Goal: Task Accomplishment & Management: Manage account settings

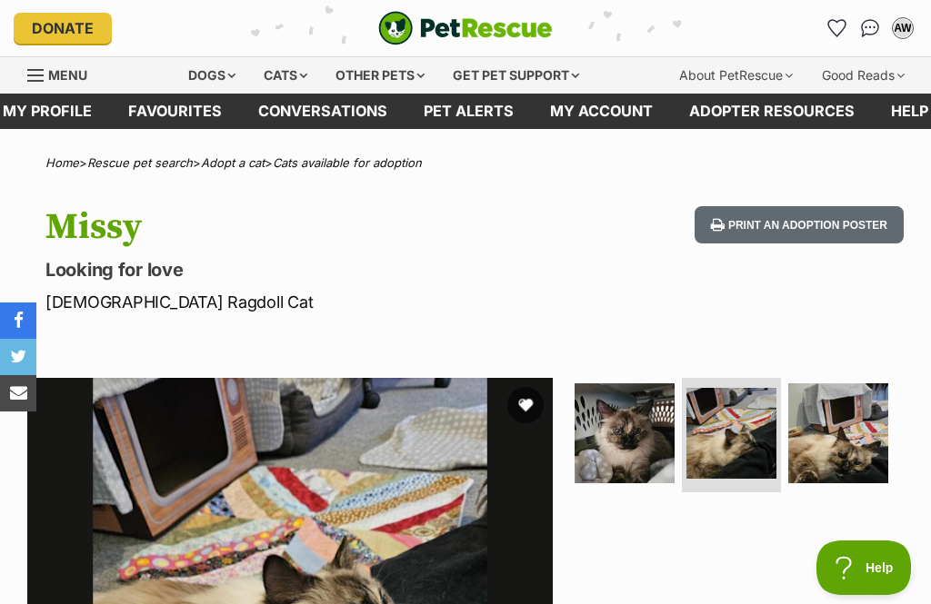
click at [190, 125] on link "Favourites" at bounding box center [175, 111] width 130 height 35
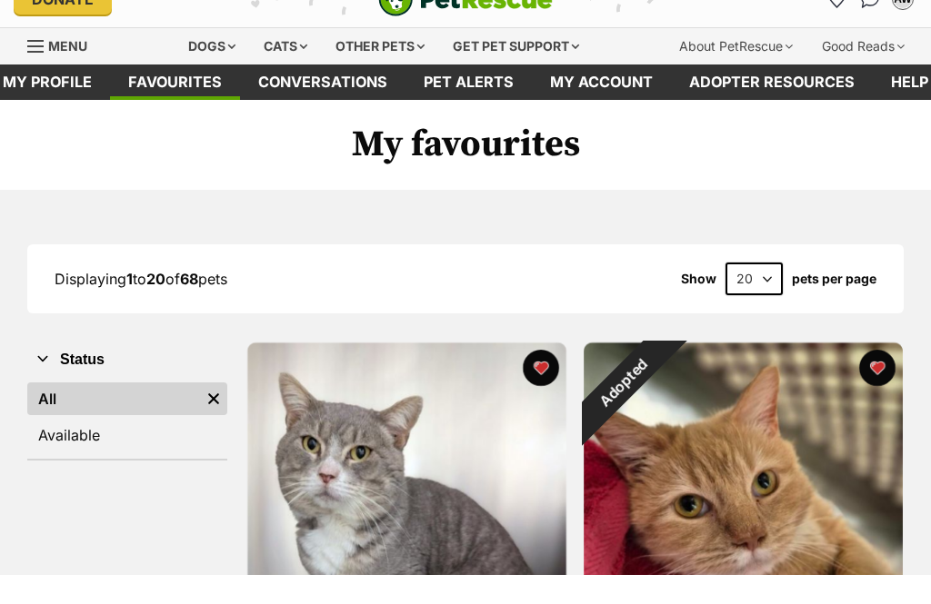
scroll to position [54, 0]
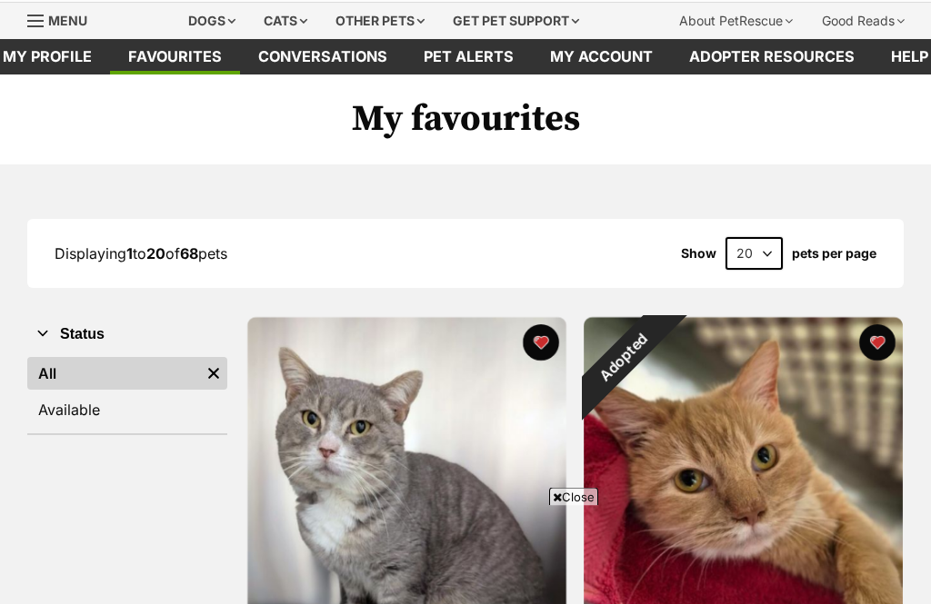
click at [105, 421] on link "Available" at bounding box center [127, 410] width 200 height 33
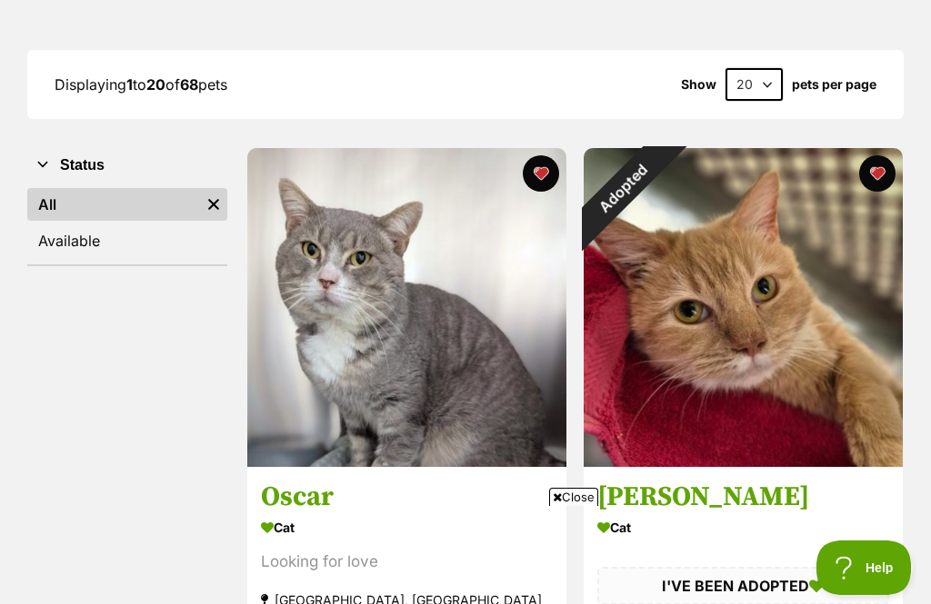
click at [664, 173] on div "Adopted" at bounding box center [624, 188] width 80 height 80
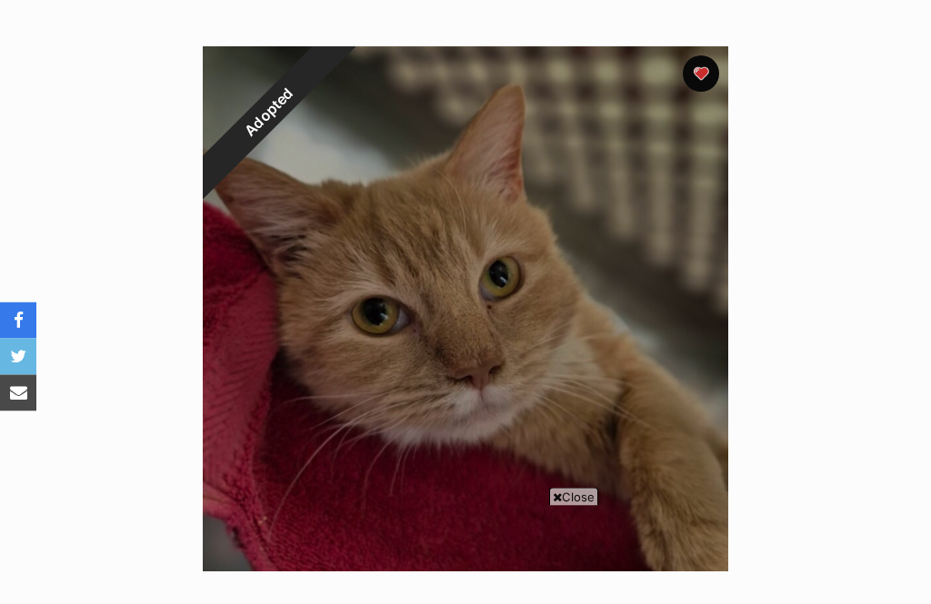
scroll to position [333, 0]
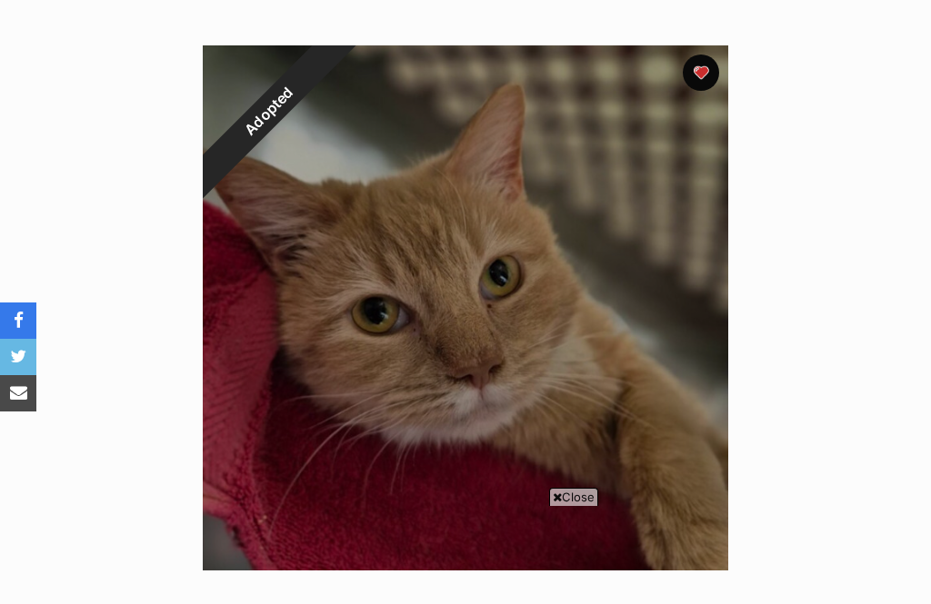
click at [703, 73] on button "favourite" at bounding box center [701, 73] width 36 height 36
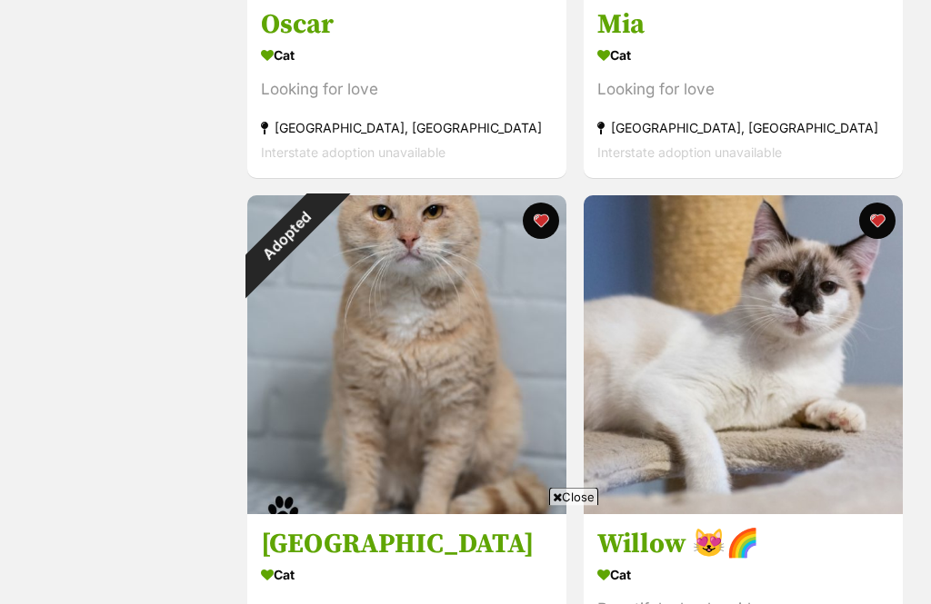
scroll to position [700, 0]
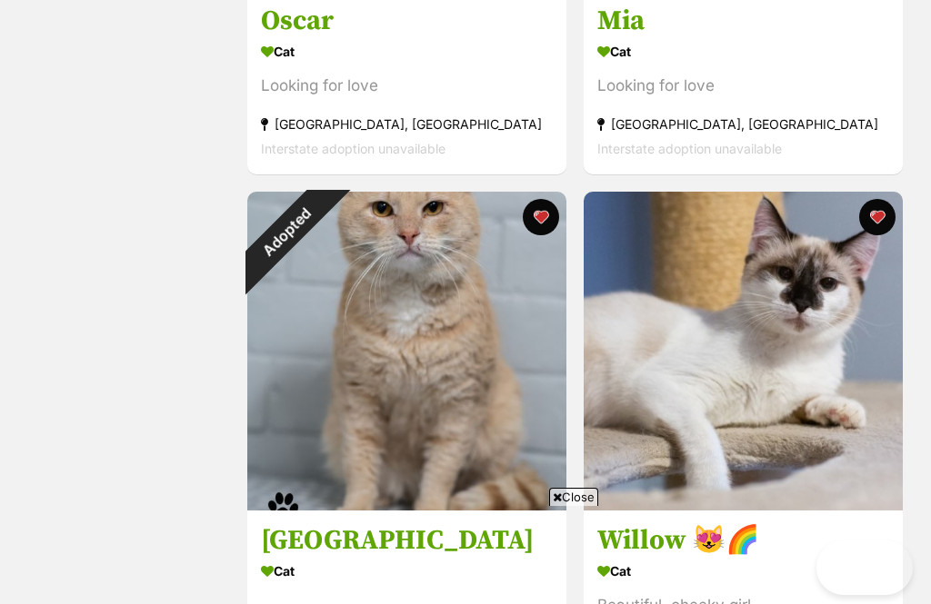
click at [327, 216] on div "Adopted" at bounding box center [287, 232] width 80 height 80
click at [327, 192] on div "Adopted" at bounding box center [287, 232] width 80 height 80
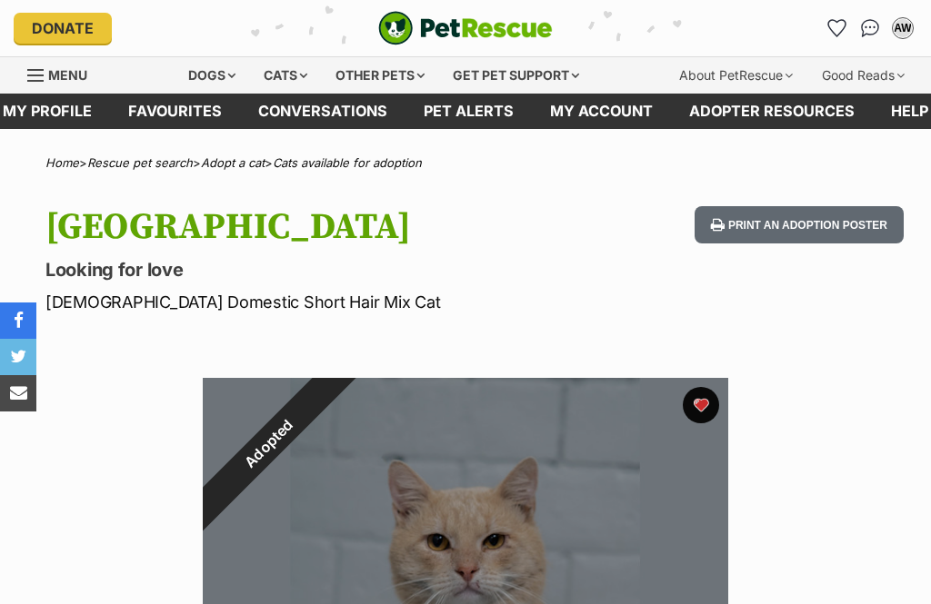
click at [703, 407] on button "favourite" at bounding box center [701, 405] width 36 height 36
click at [180, 112] on link "Favourites" at bounding box center [175, 111] width 130 height 35
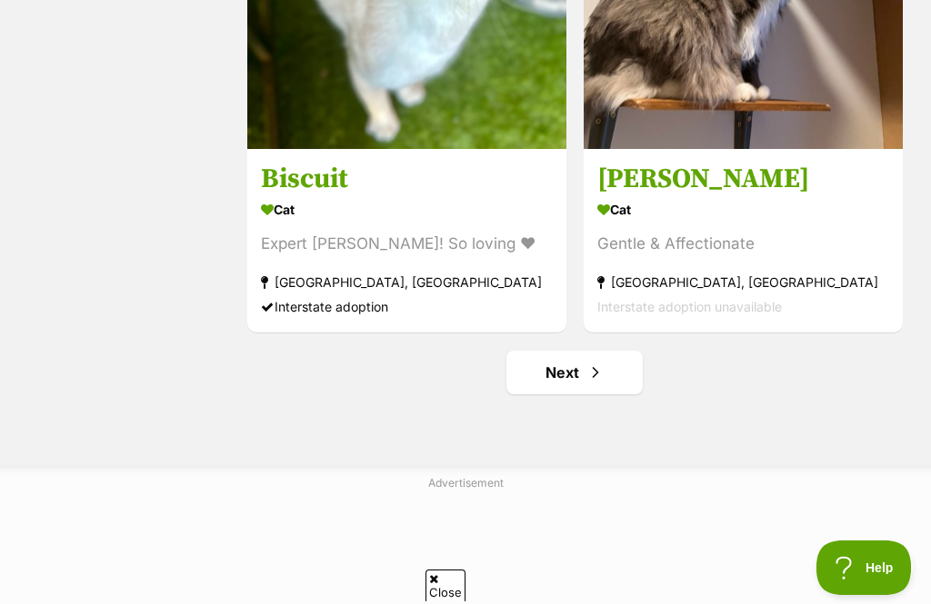
scroll to position [5221, 0]
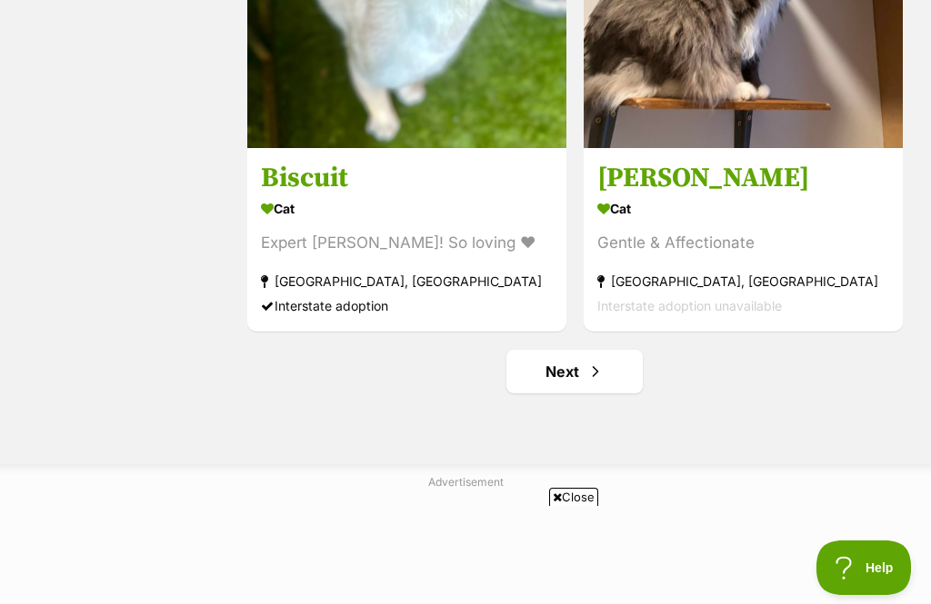
click at [590, 383] on span "Next page" at bounding box center [595, 372] width 18 height 22
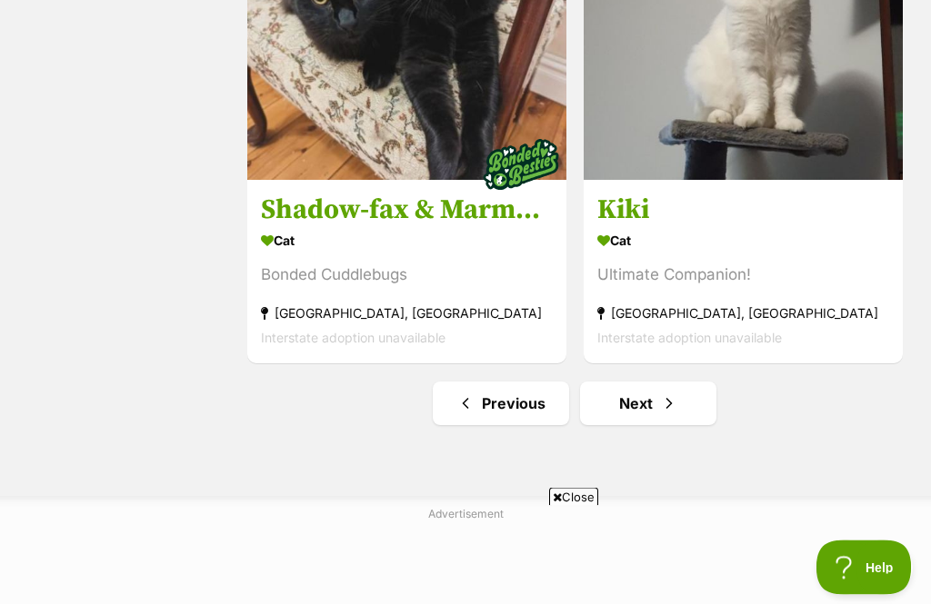
scroll to position [5191, 0]
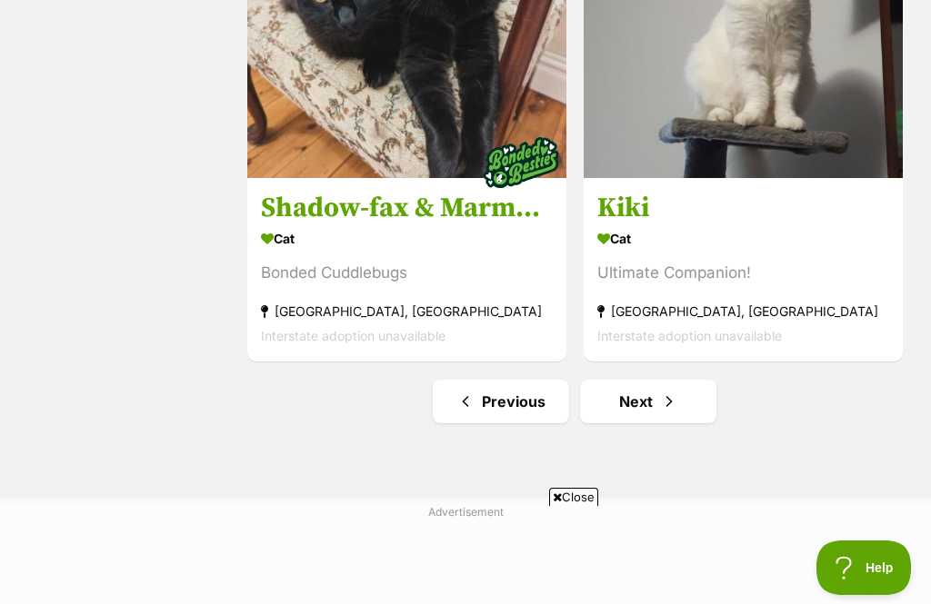
click at [665, 409] on span "Next page" at bounding box center [669, 402] width 18 height 22
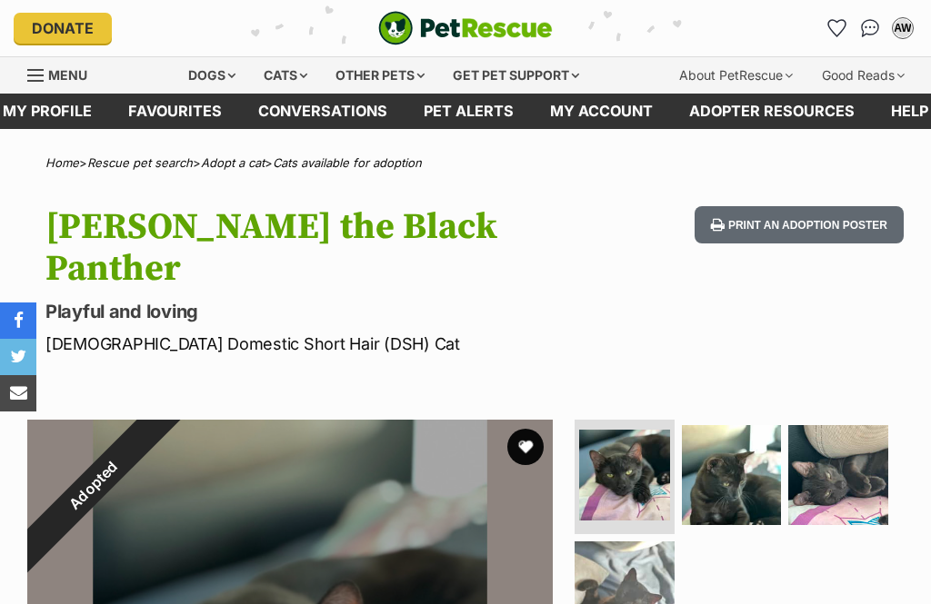
click at [190, 113] on link "Favourites" at bounding box center [175, 111] width 130 height 35
click at [175, 101] on link "Favourites" at bounding box center [175, 111] width 130 height 35
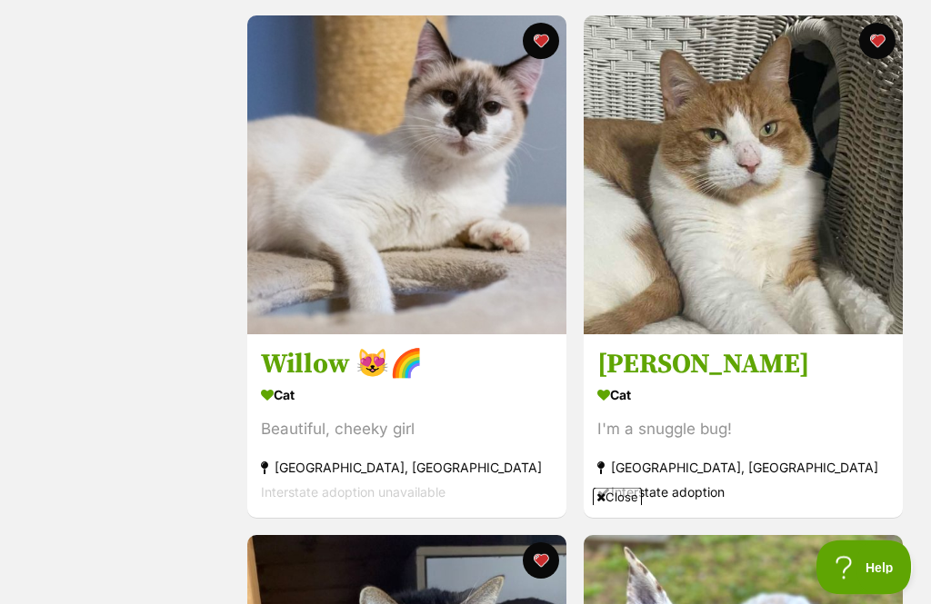
scroll to position [876, 0]
click at [314, 370] on h3 "Willow 😻🌈" at bounding box center [407, 364] width 292 height 35
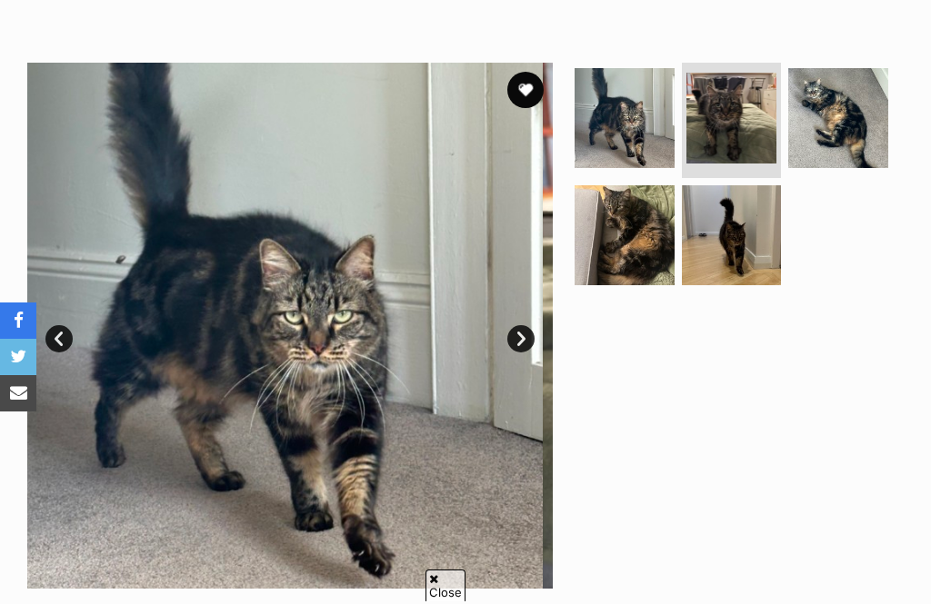
scroll to position [318, 0]
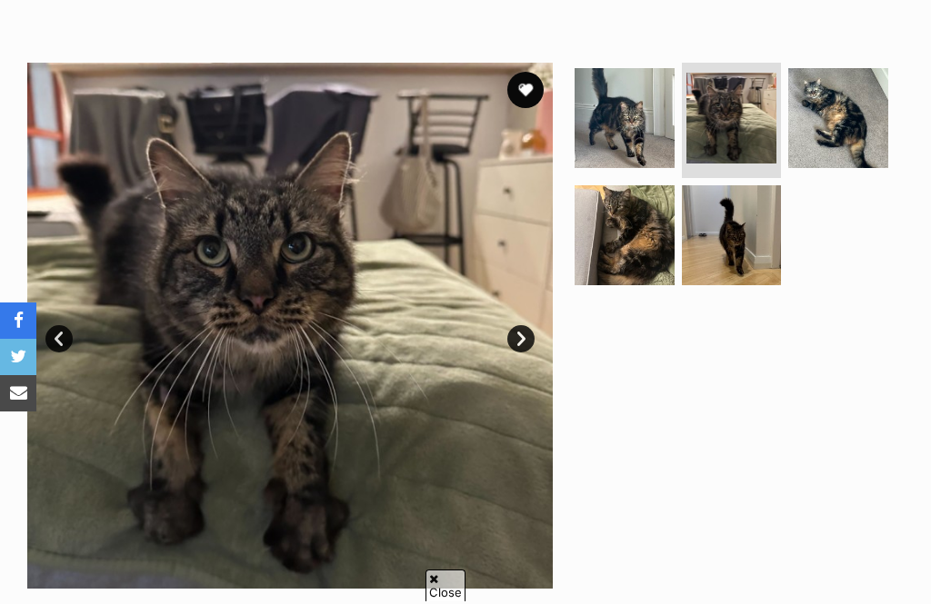
click at [532, 330] on link "Next" at bounding box center [520, 338] width 27 height 27
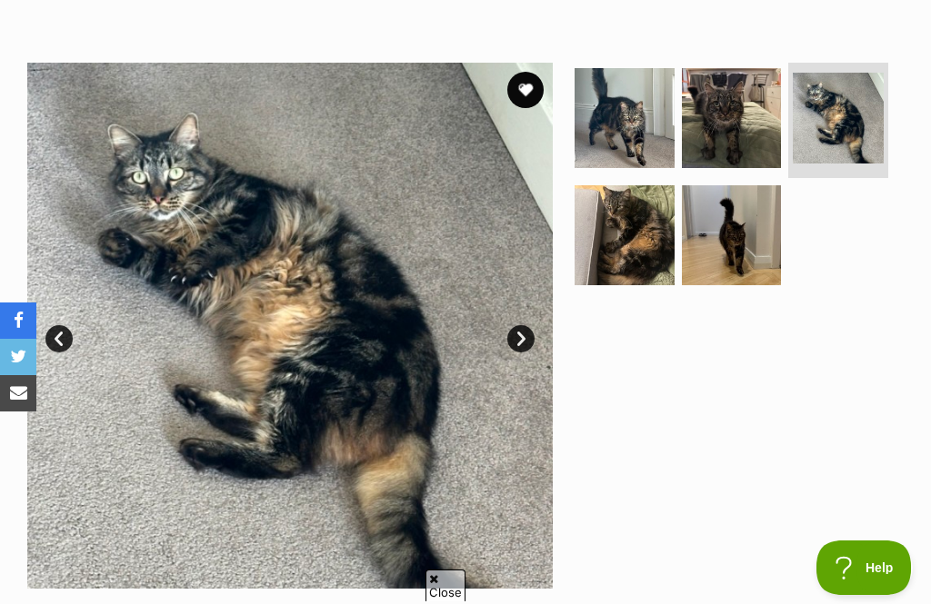
scroll to position [0, 0]
click at [533, 331] on link "Next" at bounding box center [520, 338] width 27 height 27
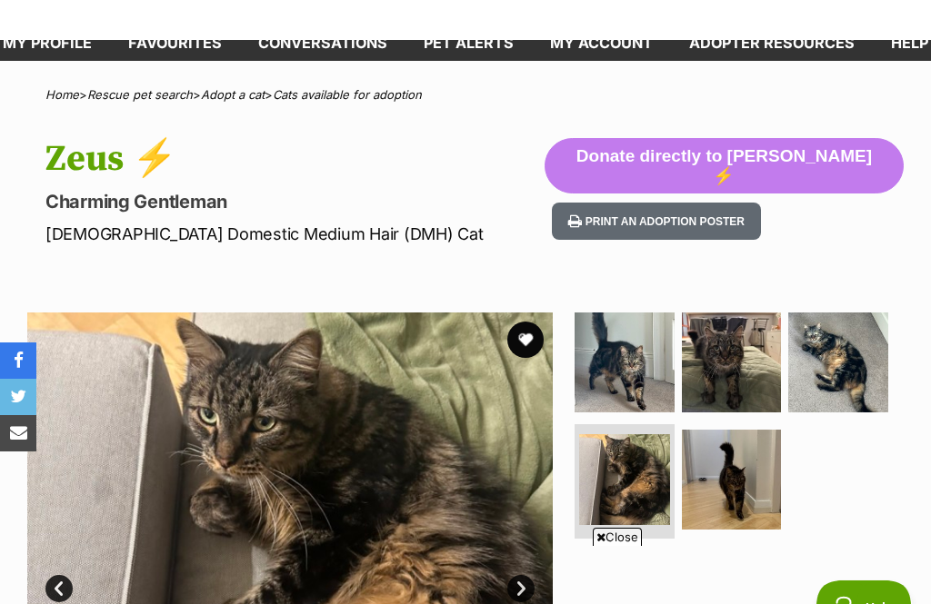
scroll to position [66, 0]
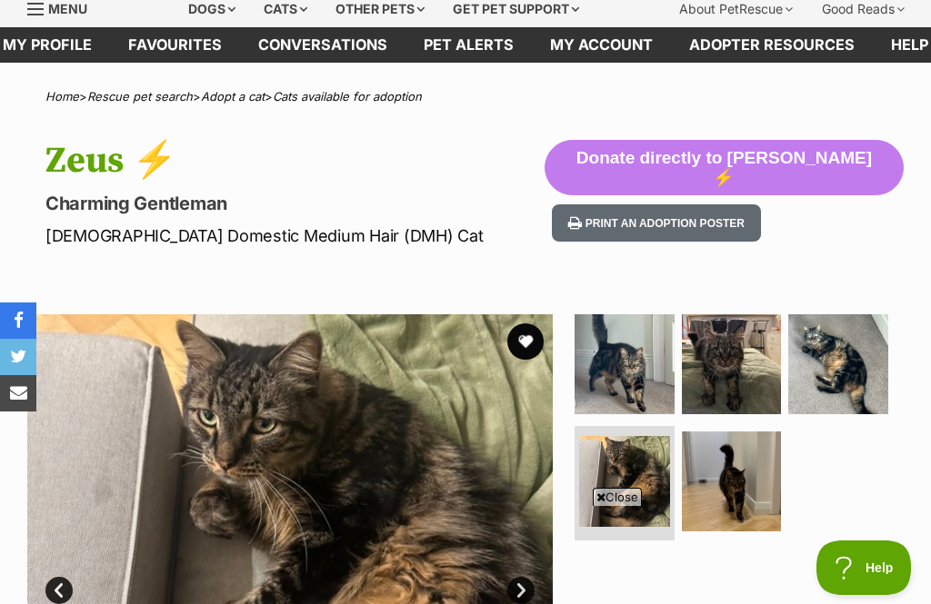
click at [529, 338] on button "favourite" at bounding box center [525, 342] width 36 height 36
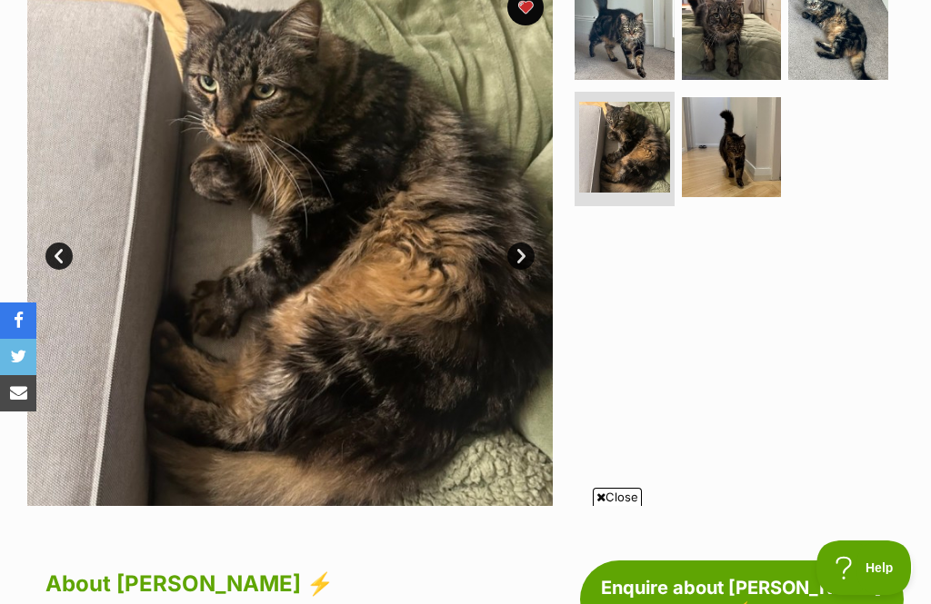
scroll to position [713, 0]
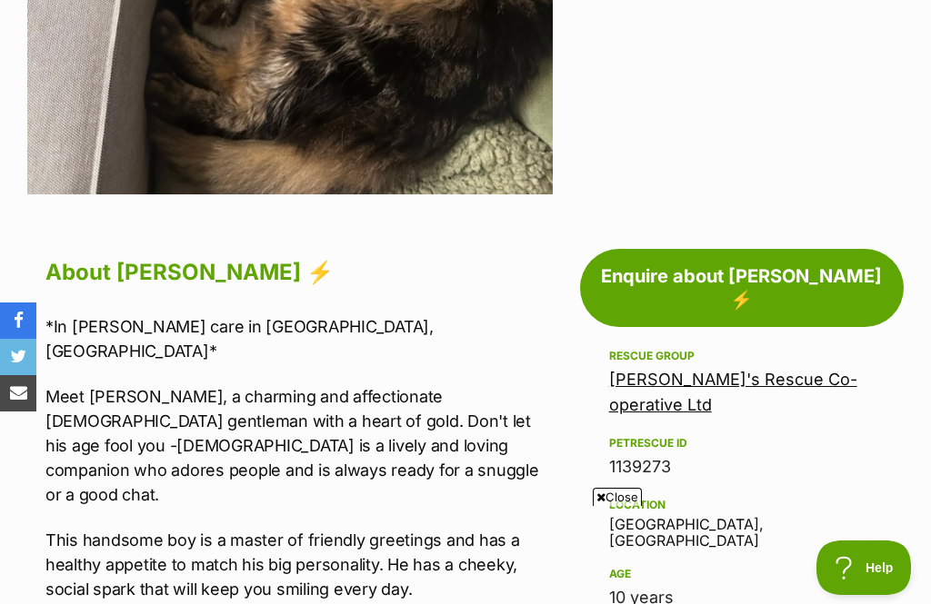
click at [752, 370] on link "Maggie's Rescue Co-operative Ltd" at bounding box center [733, 392] width 248 height 45
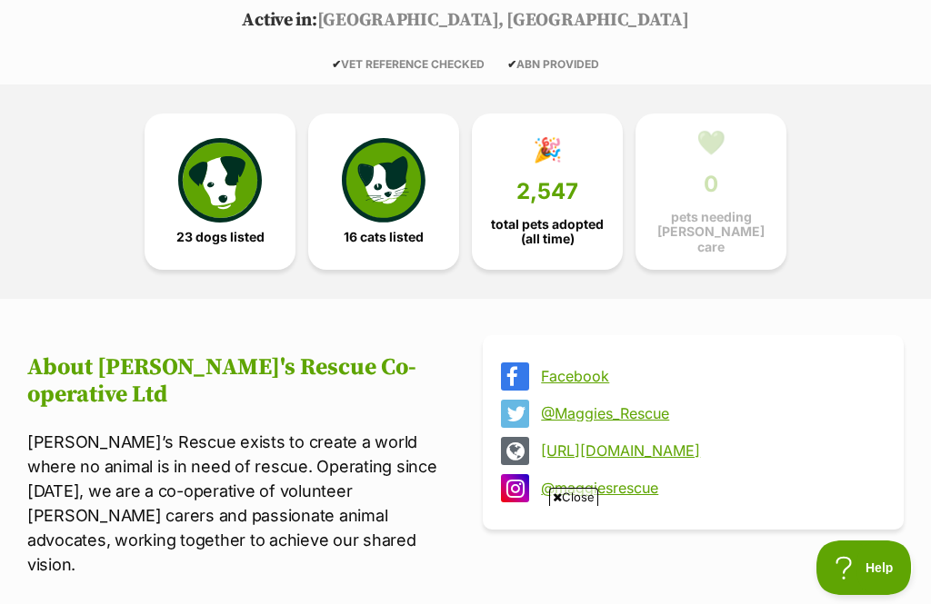
scroll to position [390, 0]
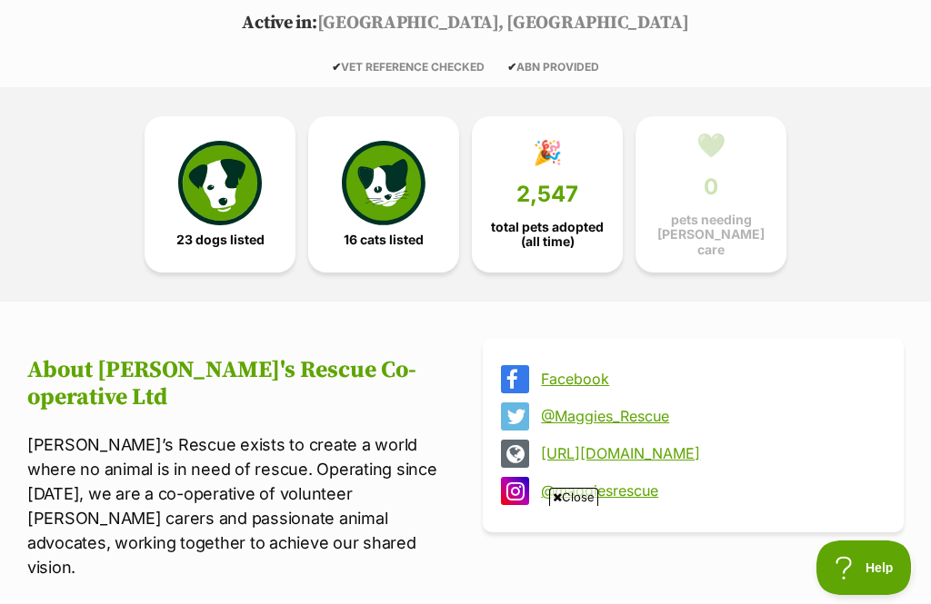
click at [388, 195] on img at bounding box center [384, 183] width 84 height 84
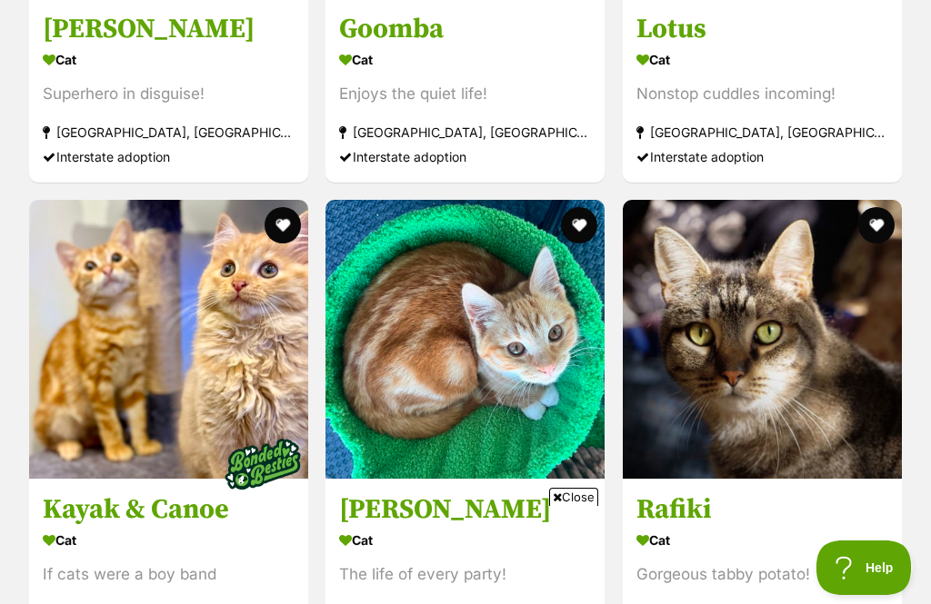
scroll to position [3509, 0]
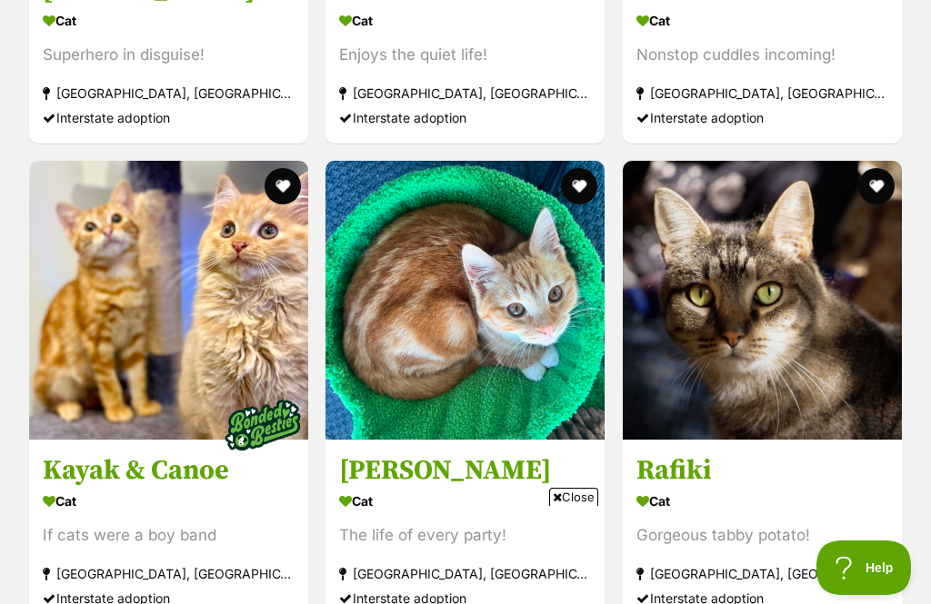
click at [695, 454] on h3 "Rafiki" at bounding box center [762, 471] width 252 height 35
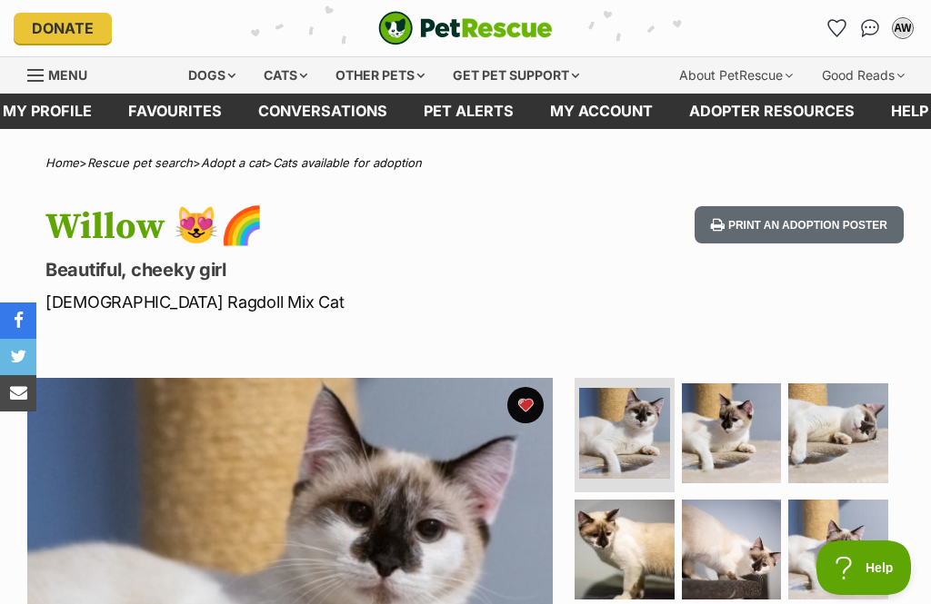
click at [178, 109] on link "Favourites" at bounding box center [175, 111] width 130 height 35
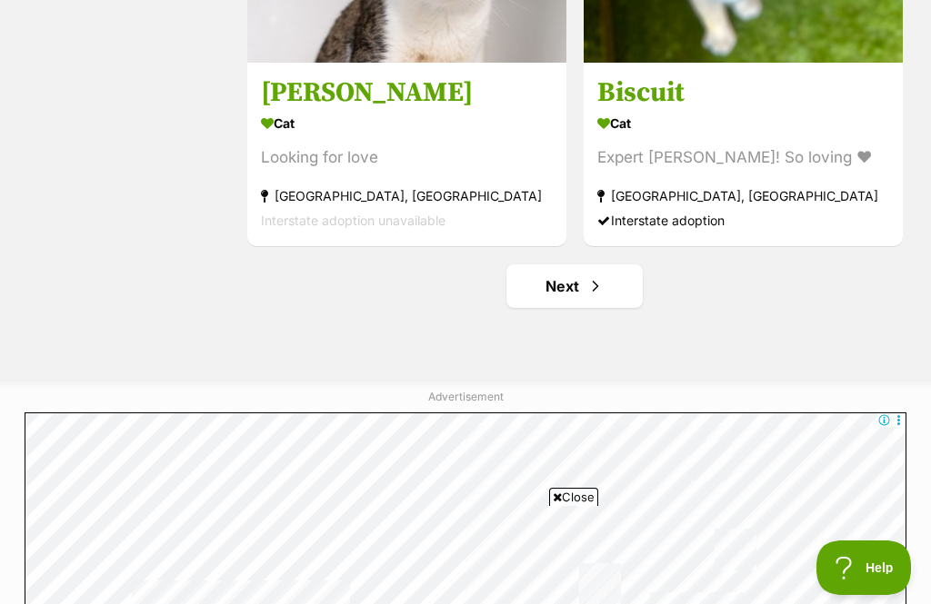
scroll to position [5306, 0]
